Goal: Information Seeking & Learning: Find specific fact

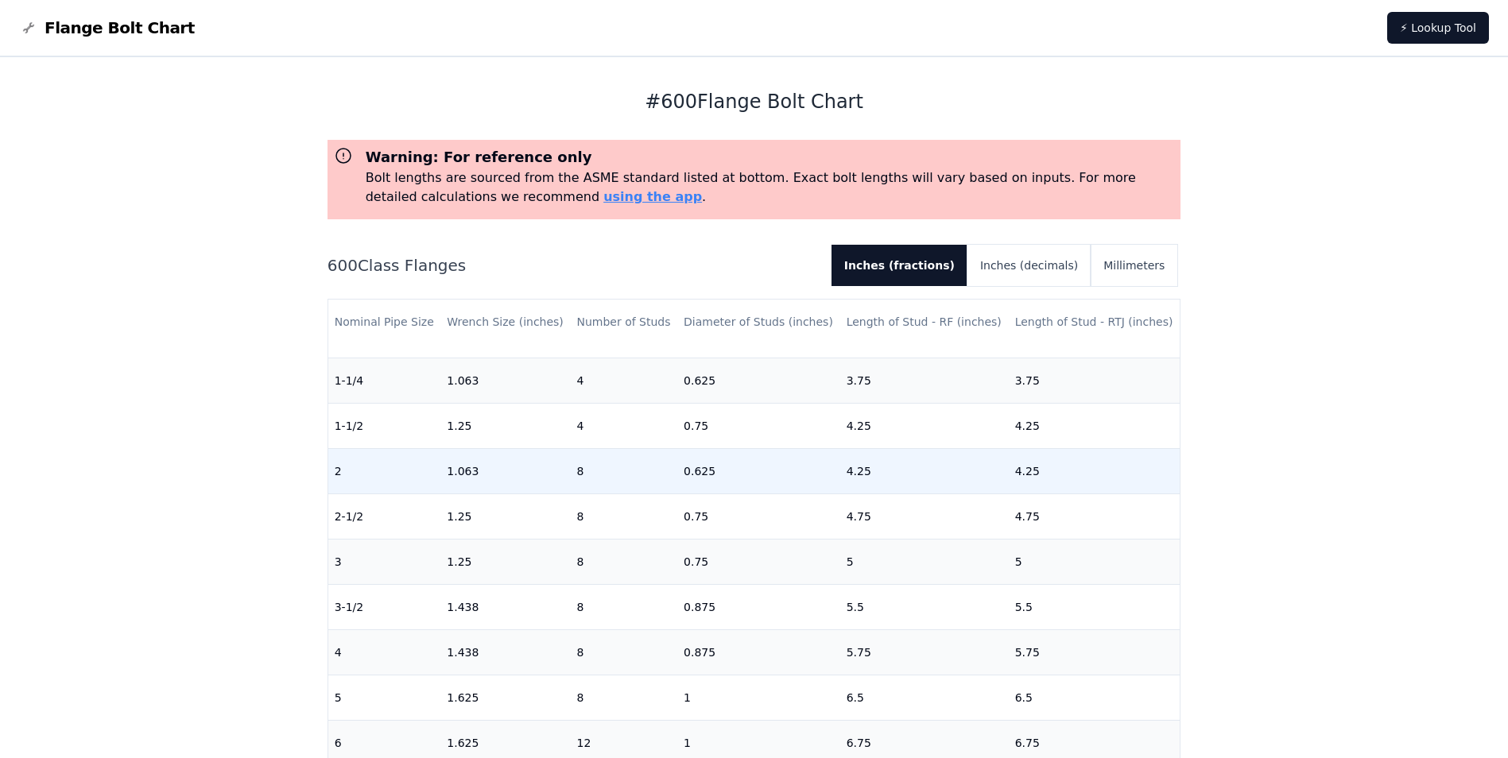
scroll to position [159, 0]
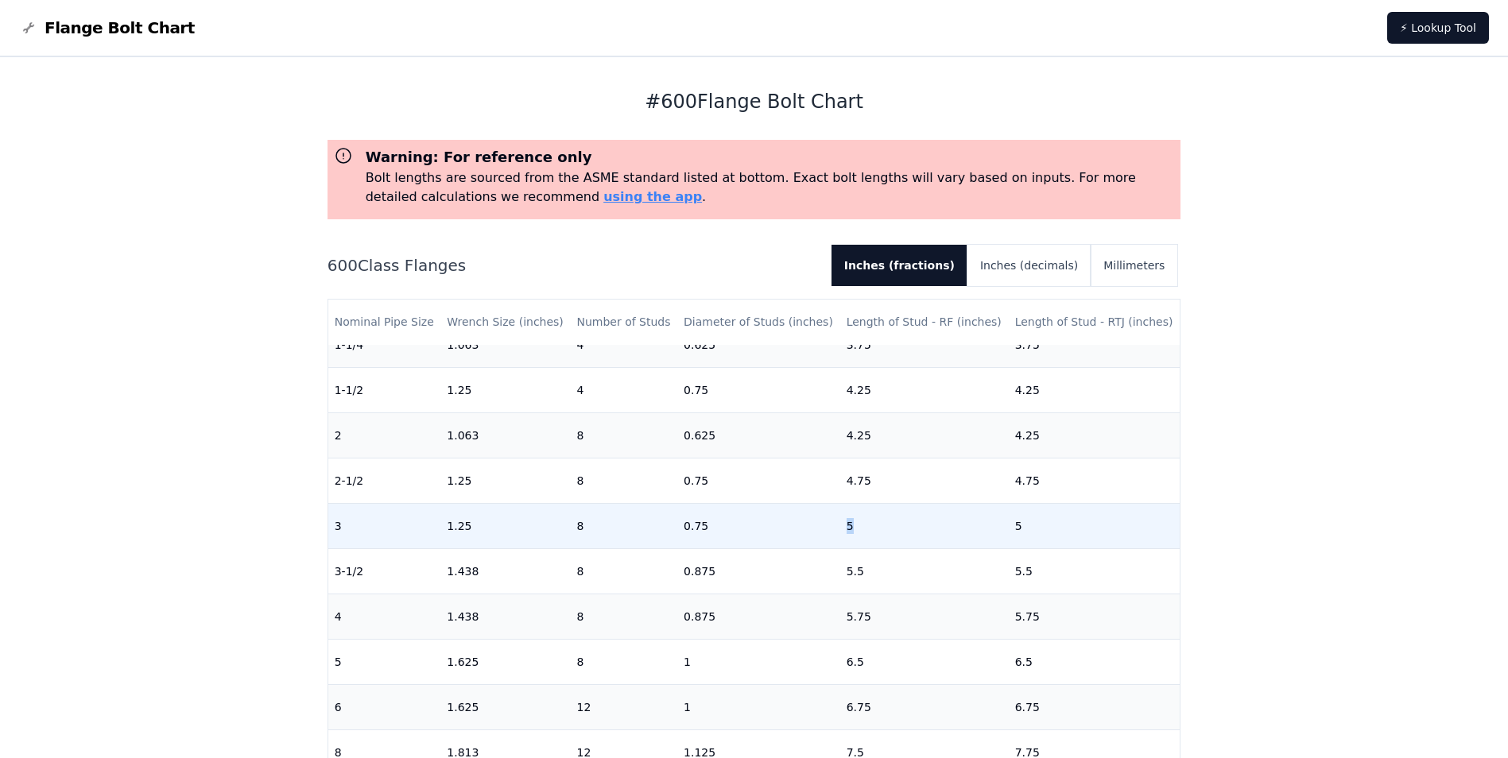
drag, startPoint x: 852, startPoint y: 521, endPoint x: 822, endPoint y: 520, distance: 30.2
click at [822, 520] on tr "3 1.25 8 0.75 5 5" at bounding box center [754, 525] width 852 height 45
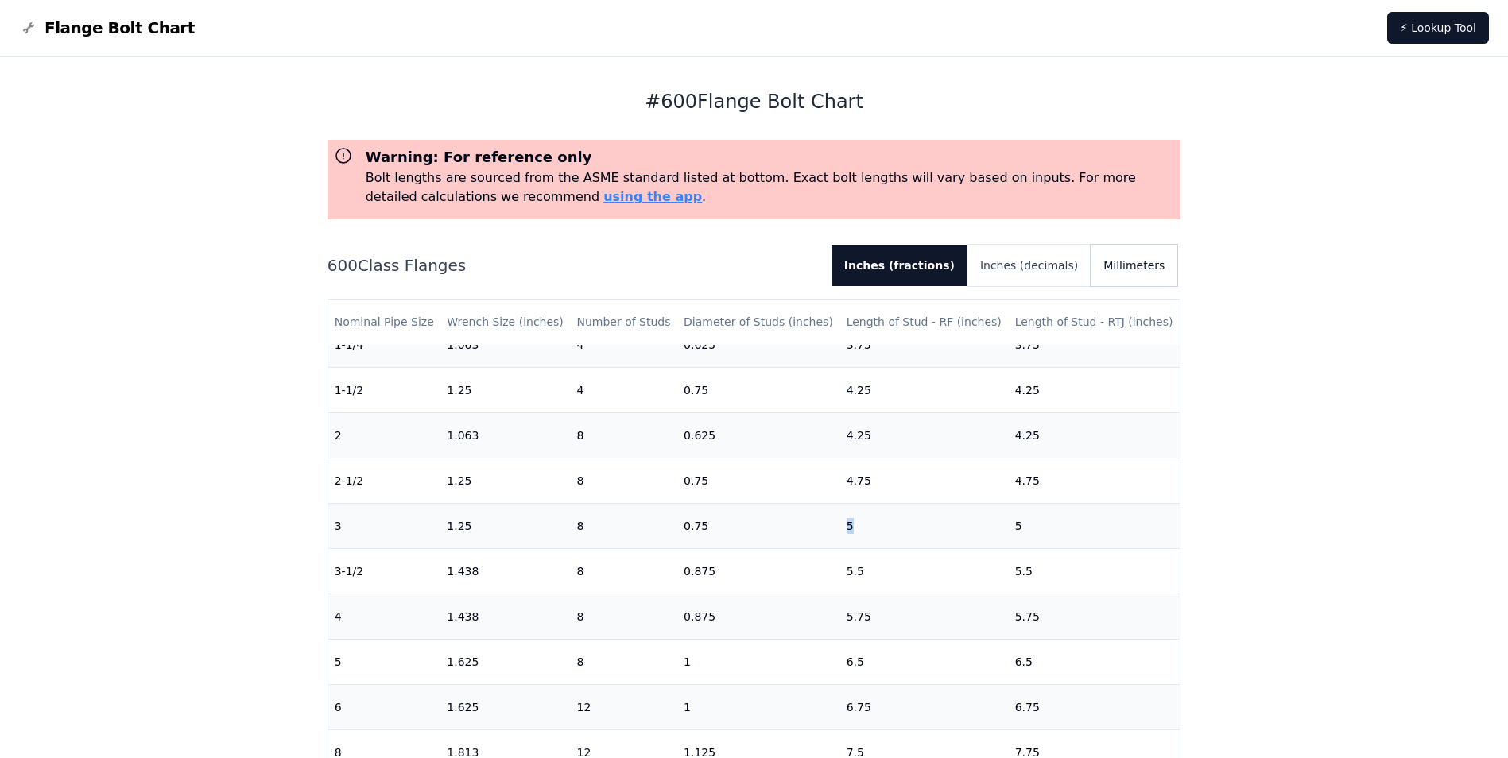
click at [1142, 267] on button "Millimeters" at bounding box center [1134, 265] width 87 height 41
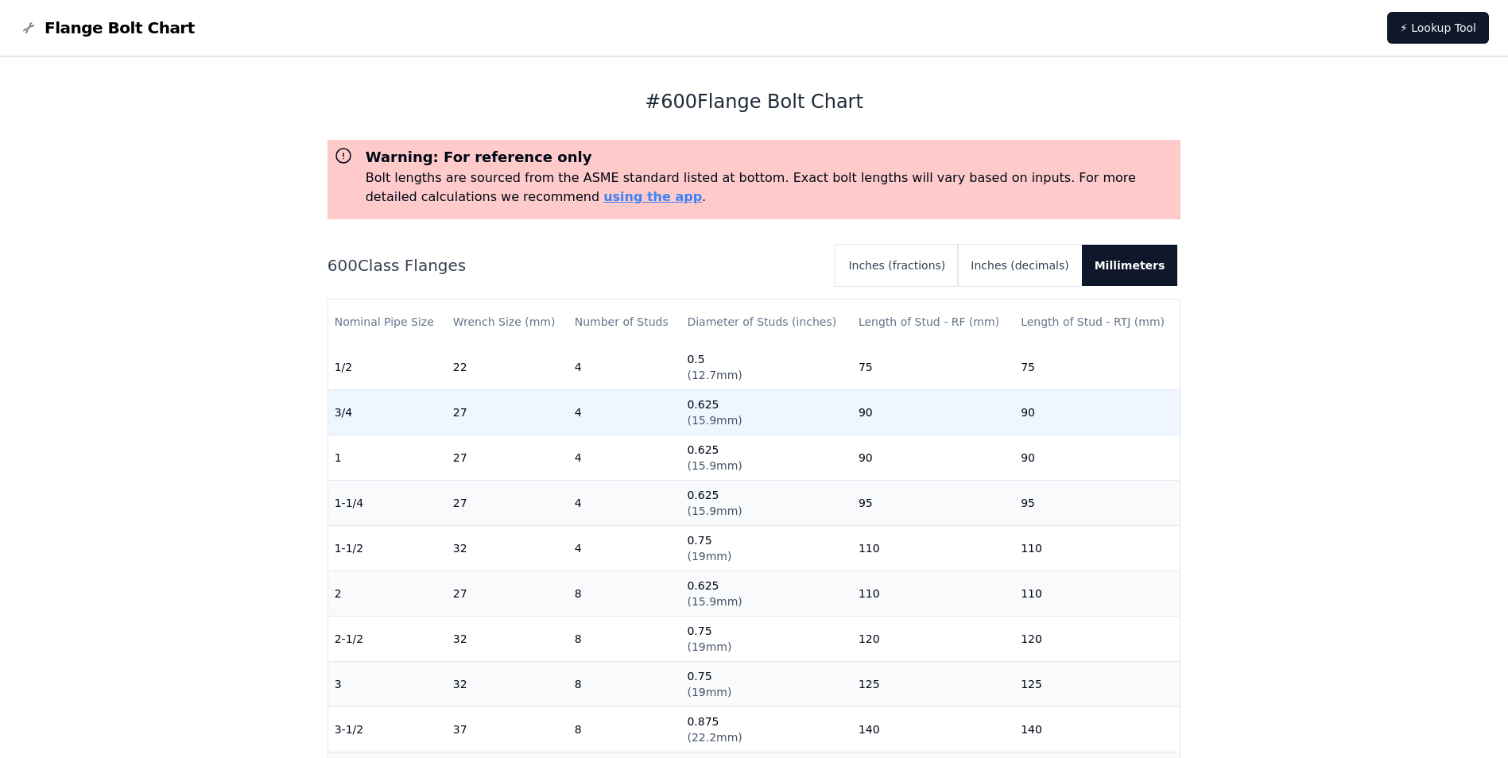
scroll to position [0, 0]
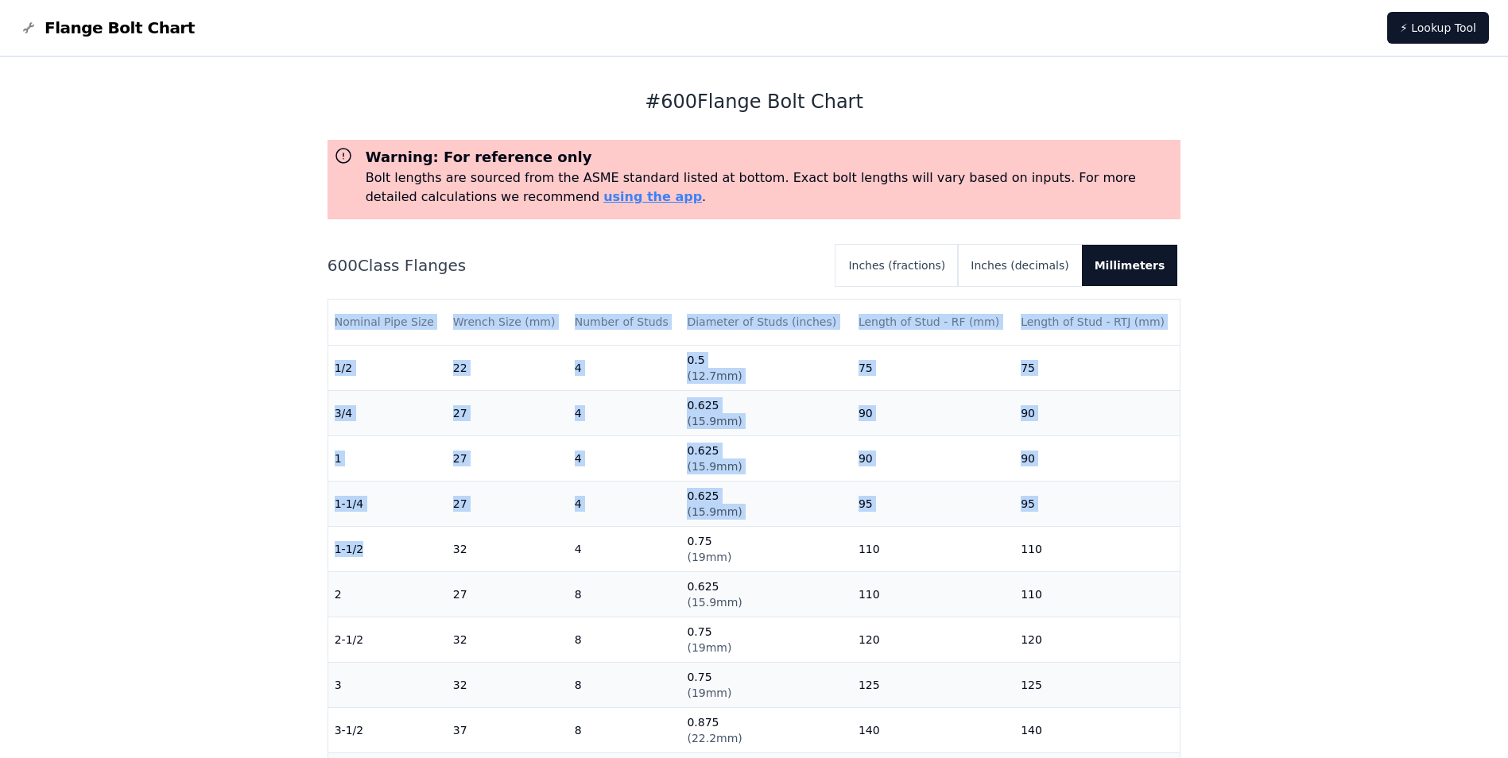
drag, startPoint x: 329, startPoint y: 545, endPoint x: 308, endPoint y: 548, distance: 20.9
click at [309, 548] on div "# 600 Flange Bolt Chart Warning: For reference only Bolt lengths are sourced fr…" at bounding box center [754, 649] width 890 height 1184
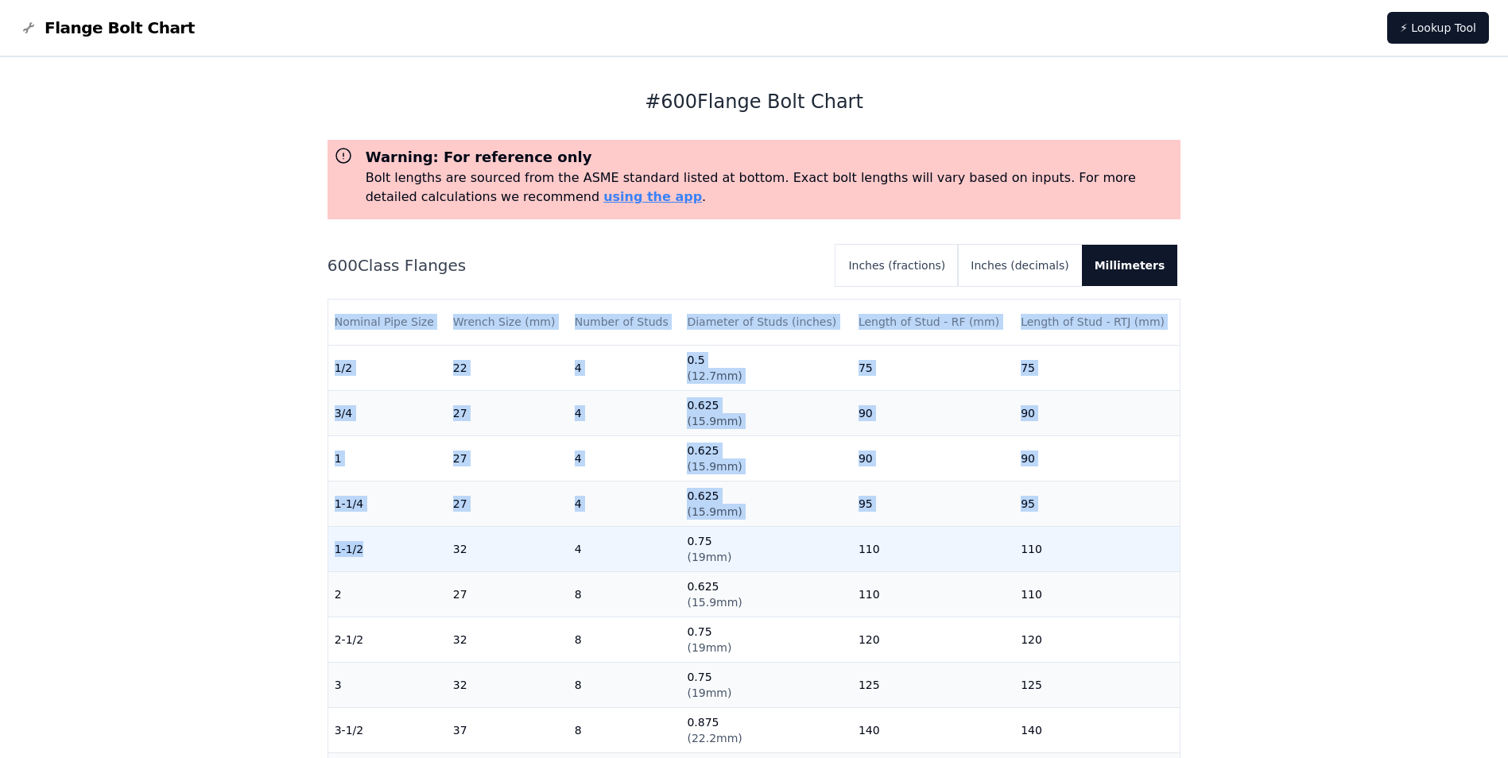
drag, startPoint x: 308, startPoint y: 548, endPoint x: 425, endPoint y: 542, distance: 117.0
click at [425, 542] on td "1-1/2" at bounding box center [387, 548] width 118 height 45
